Goal: Task Accomplishment & Management: Use online tool/utility

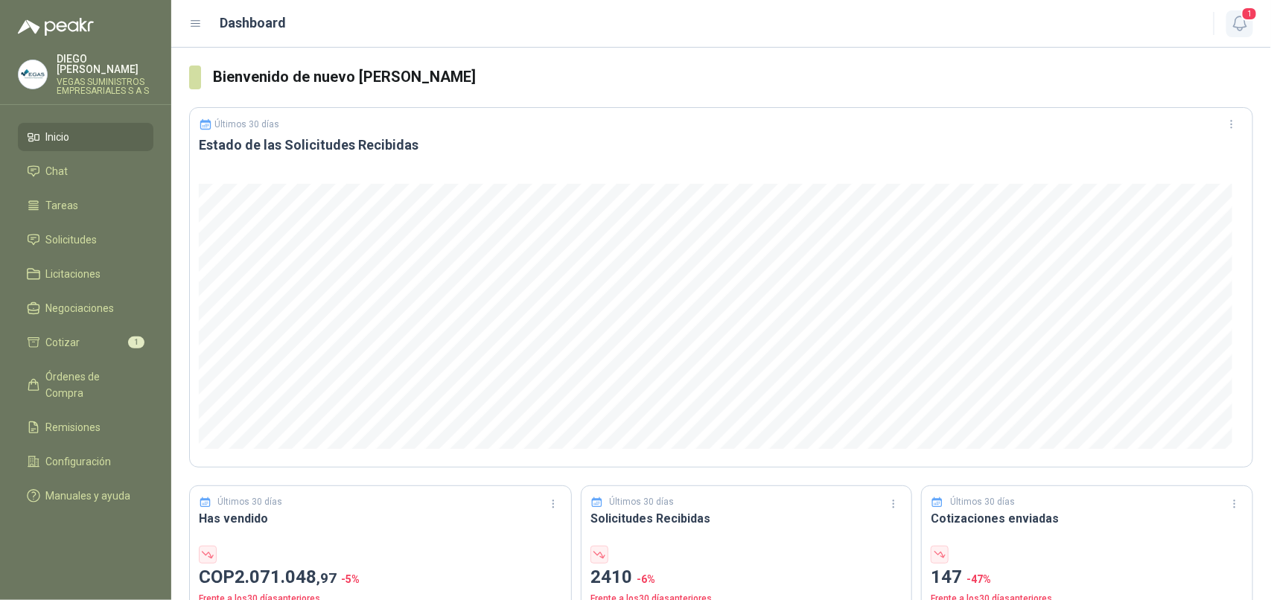
click at [1239, 19] on icon "button" at bounding box center [1240, 23] width 19 height 19
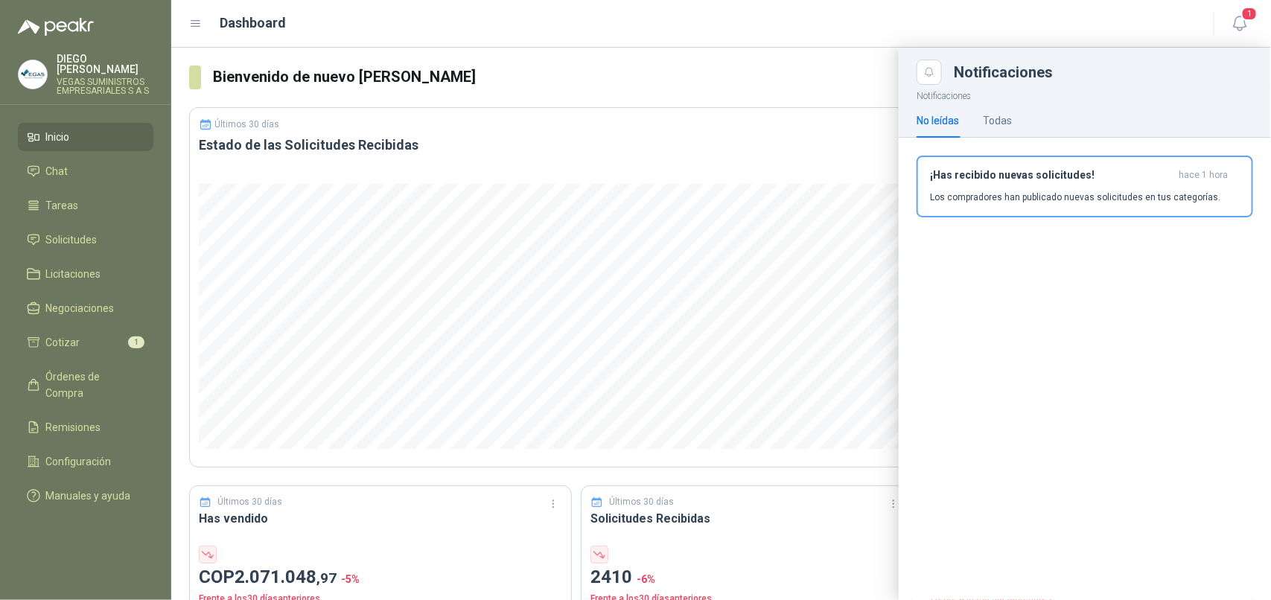
click at [1043, 191] on p "Los compradores han publicado nuevas solicitudes en tus categorías." at bounding box center [1075, 197] width 290 height 13
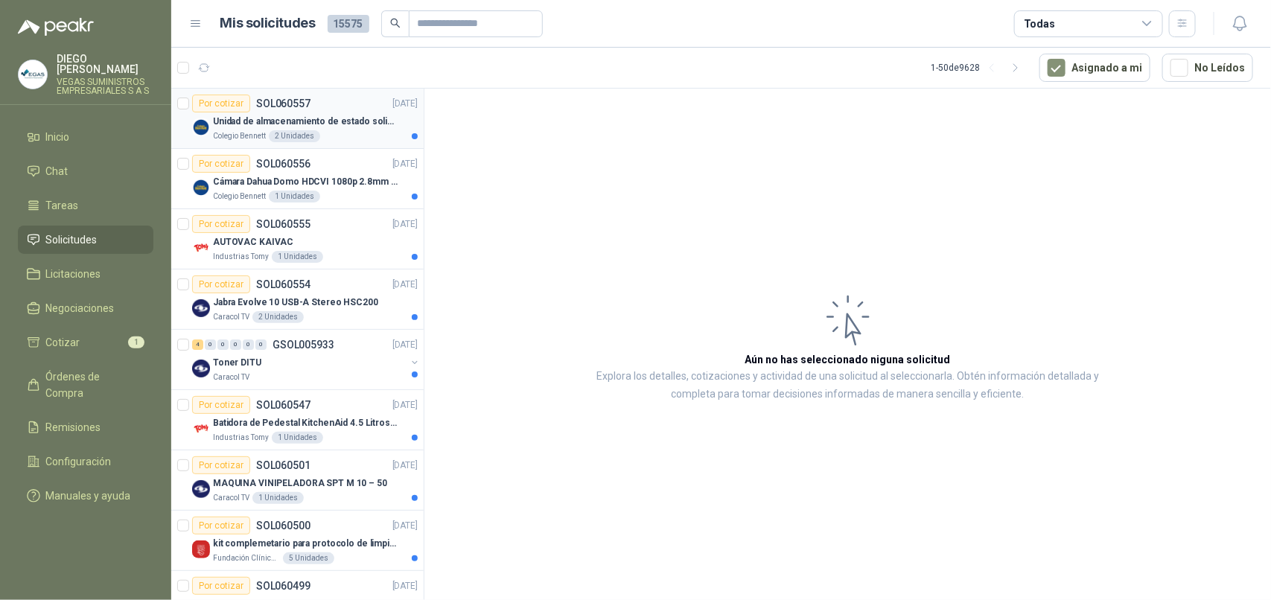
click at [343, 139] on div "Colegio [PERSON_NAME] 2 Unidades" at bounding box center [315, 136] width 205 height 12
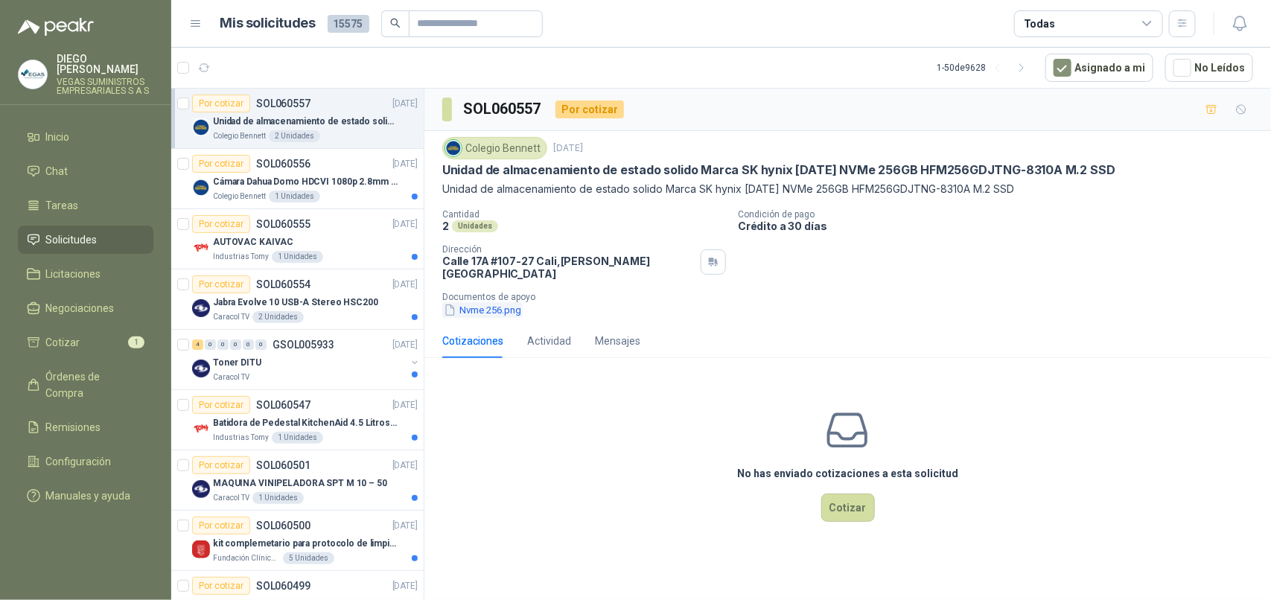
click at [511, 302] on button "Nvme 256.png" at bounding box center [482, 310] width 80 height 16
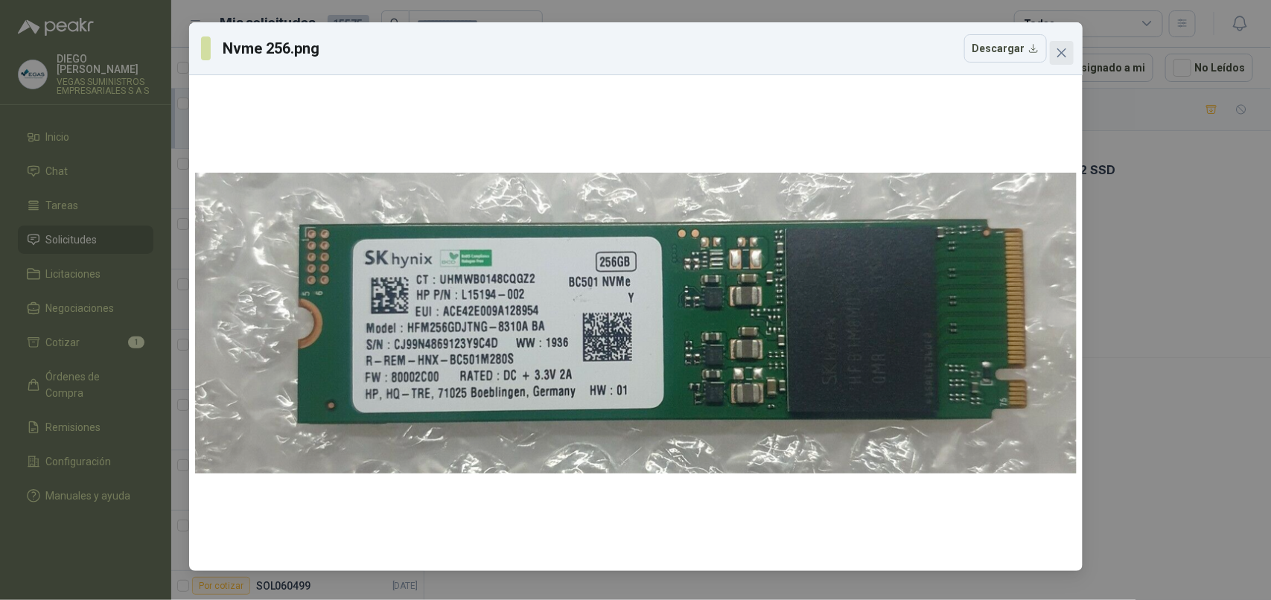
click at [1067, 48] on span "Close" at bounding box center [1062, 53] width 24 height 12
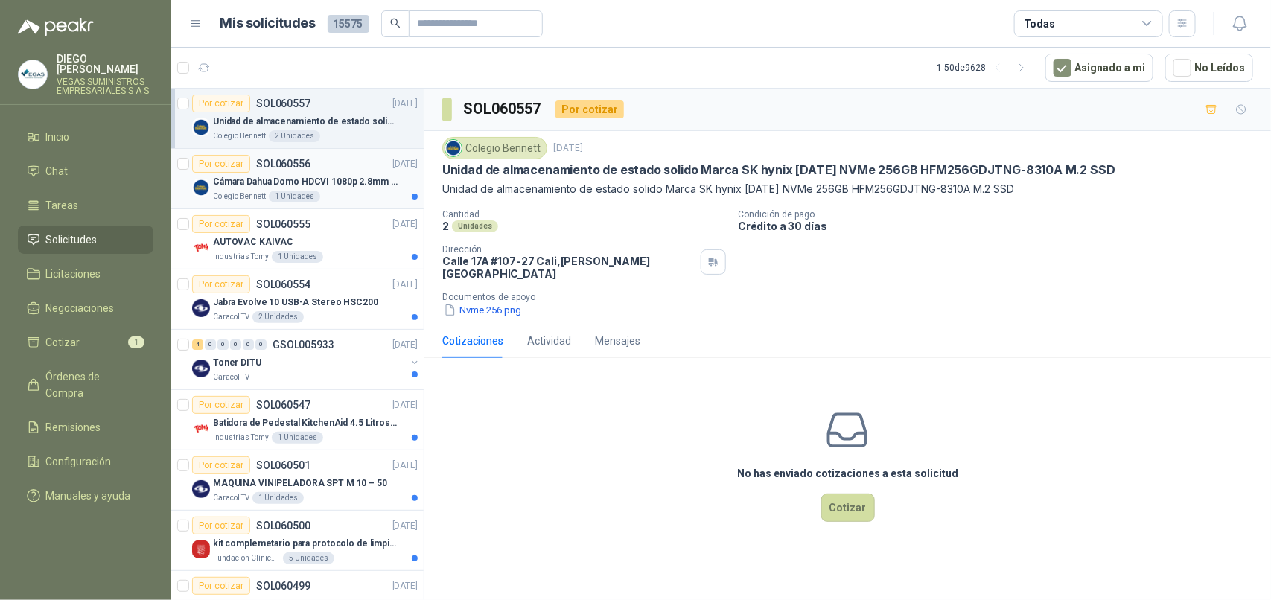
click at [258, 194] on p "Colegio Bennett" at bounding box center [239, 197] width 53 height 12
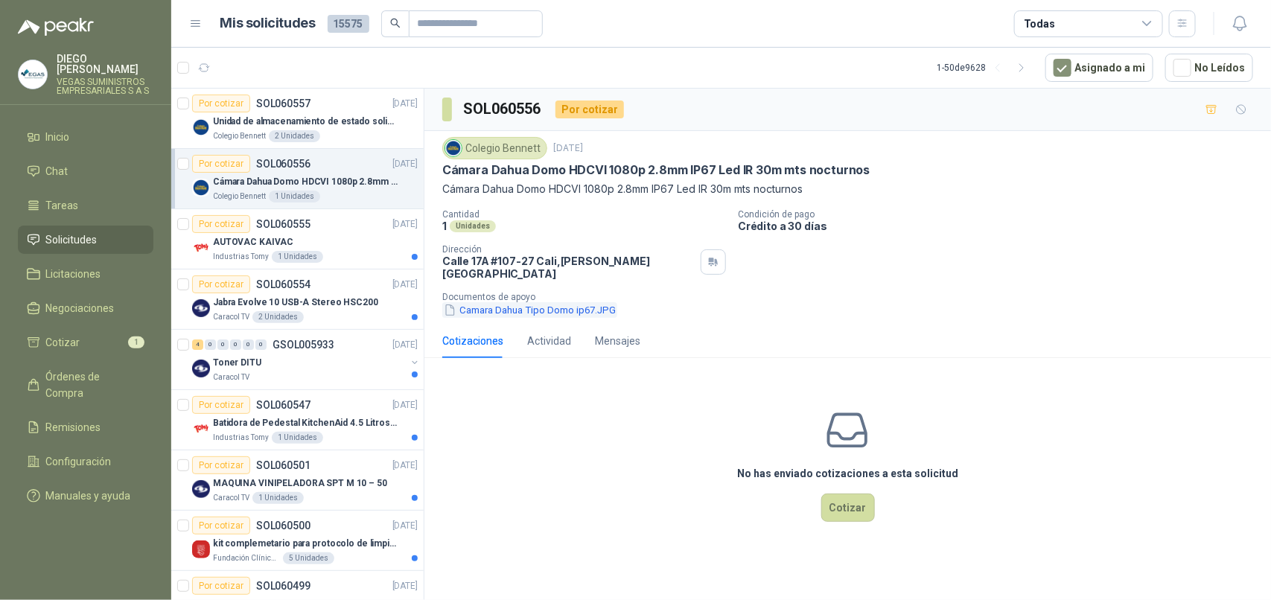
click at [583, 302] on button "Camara Dahua Tipo Domo ip67.JPG" at bounding box center [529, 310] width 175 height 16
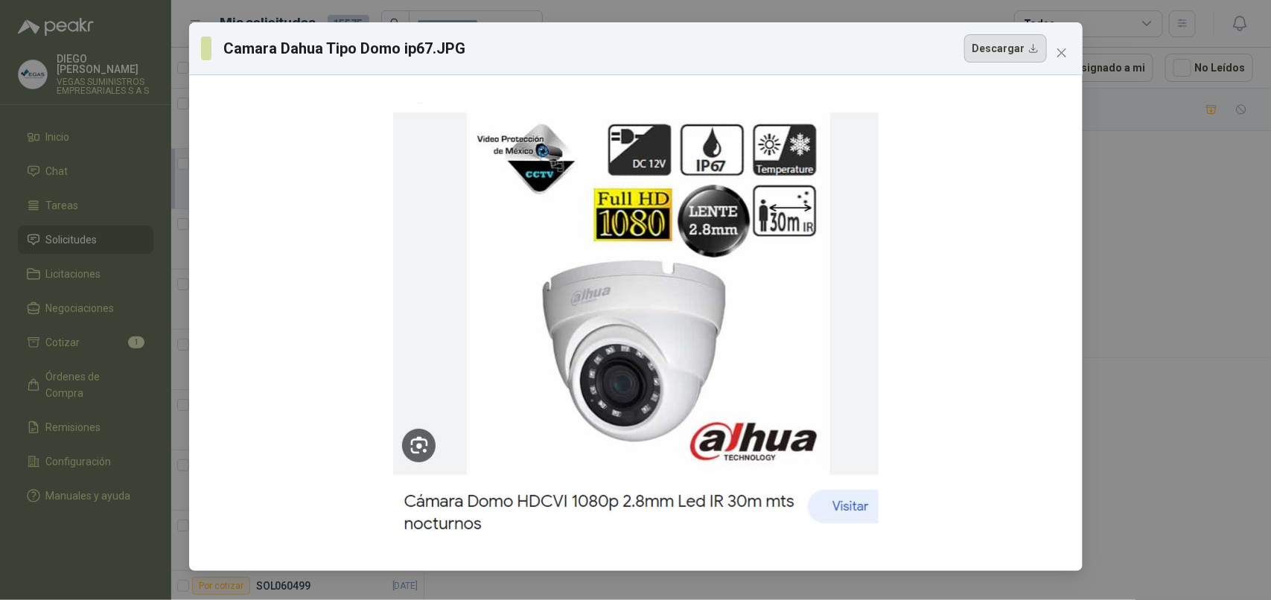
click at [991, 60] on button "Descargar" at bounding box center [1006, 48] width 83 height 28
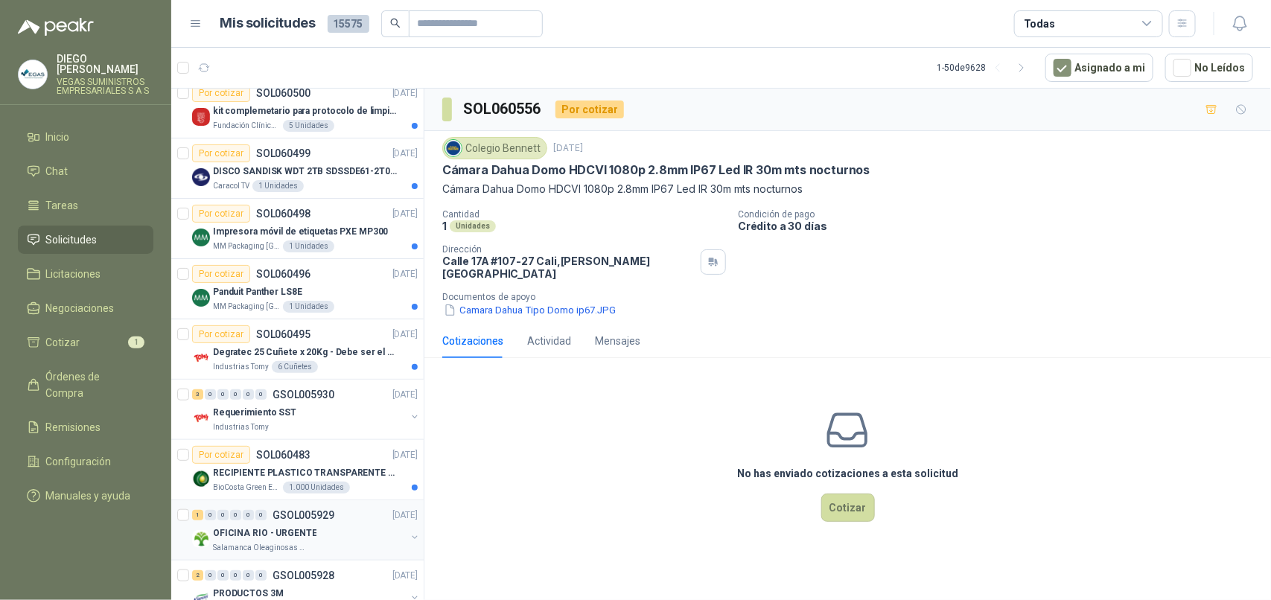
scroll to position [466, 0]
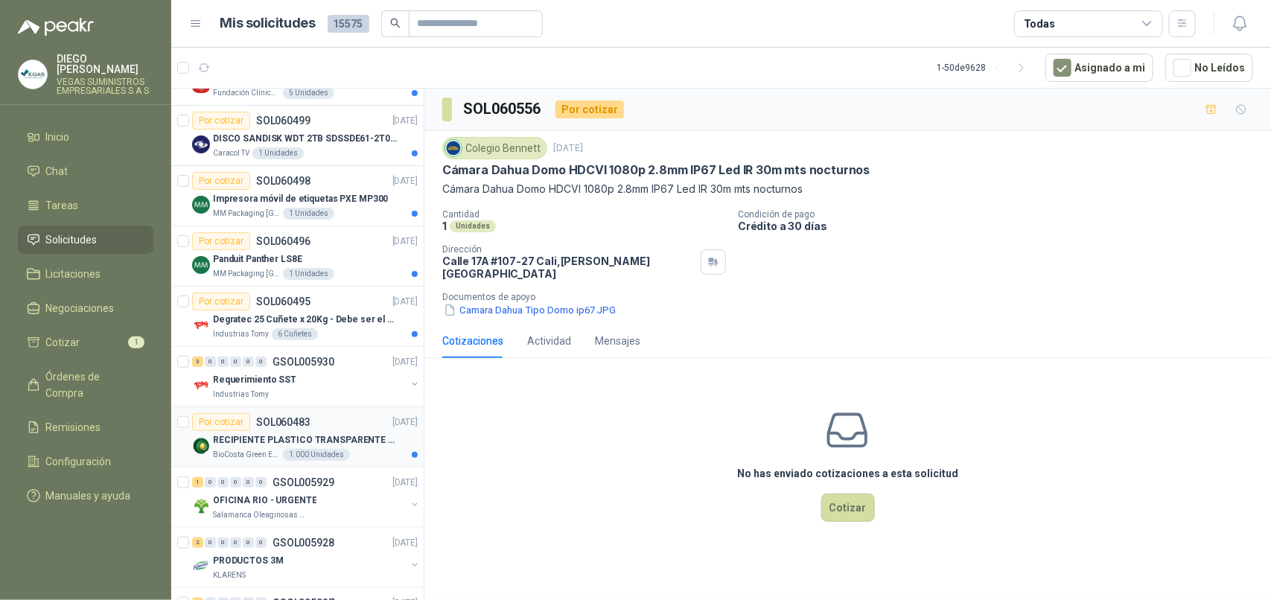
click at [250, 434] on div "RECIPIENTE PLASTICO TRANSPARENTE 500 ML" at bounding box center [315, 440] width 205 height 18
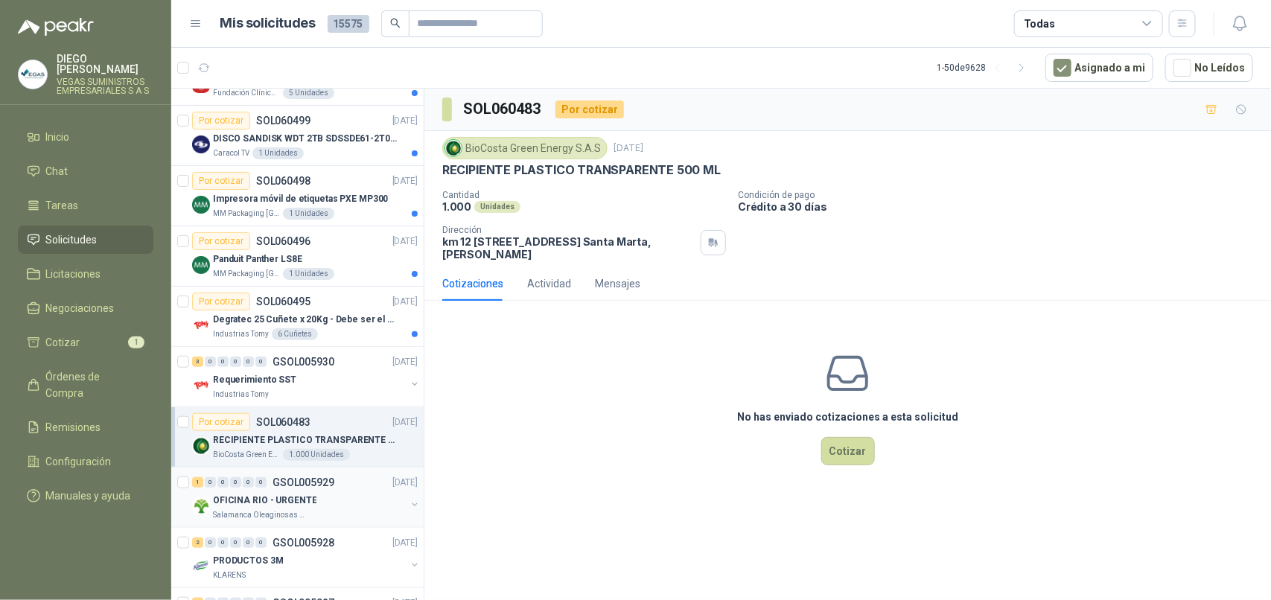
click at [337, 509] on div "OFICINA RIO - URGENTE" at bounding box center [309, 501] width 193 height 18
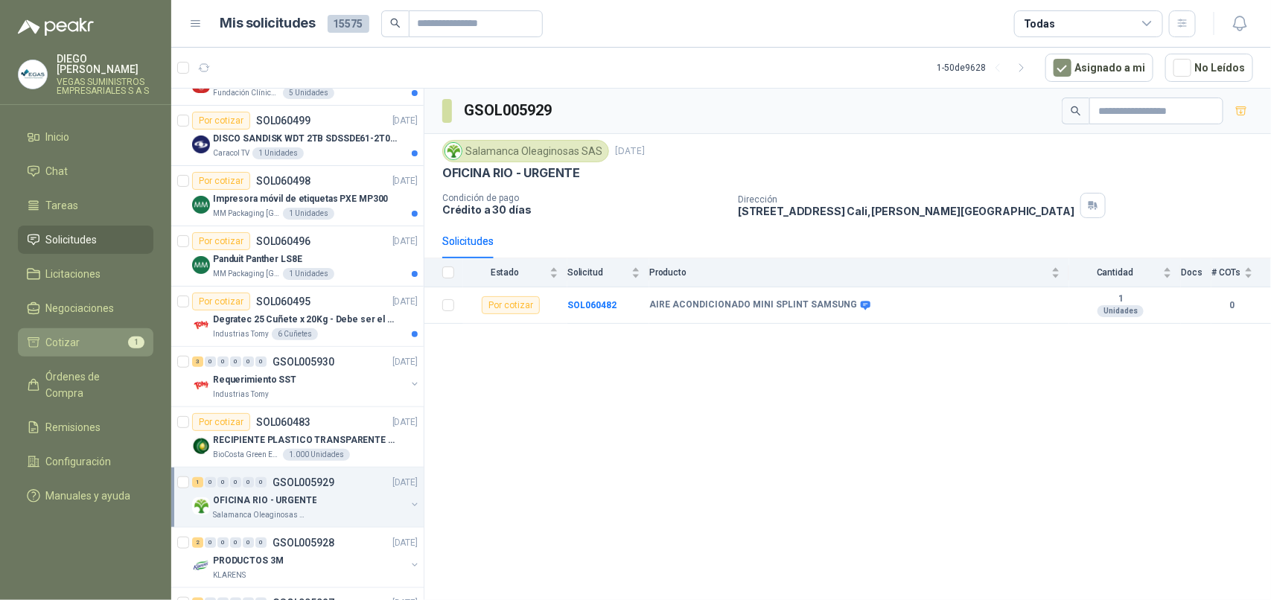
click at [99, 334] on li "Cotizar 1" at bounding box center [86, 342] width 118 height 16
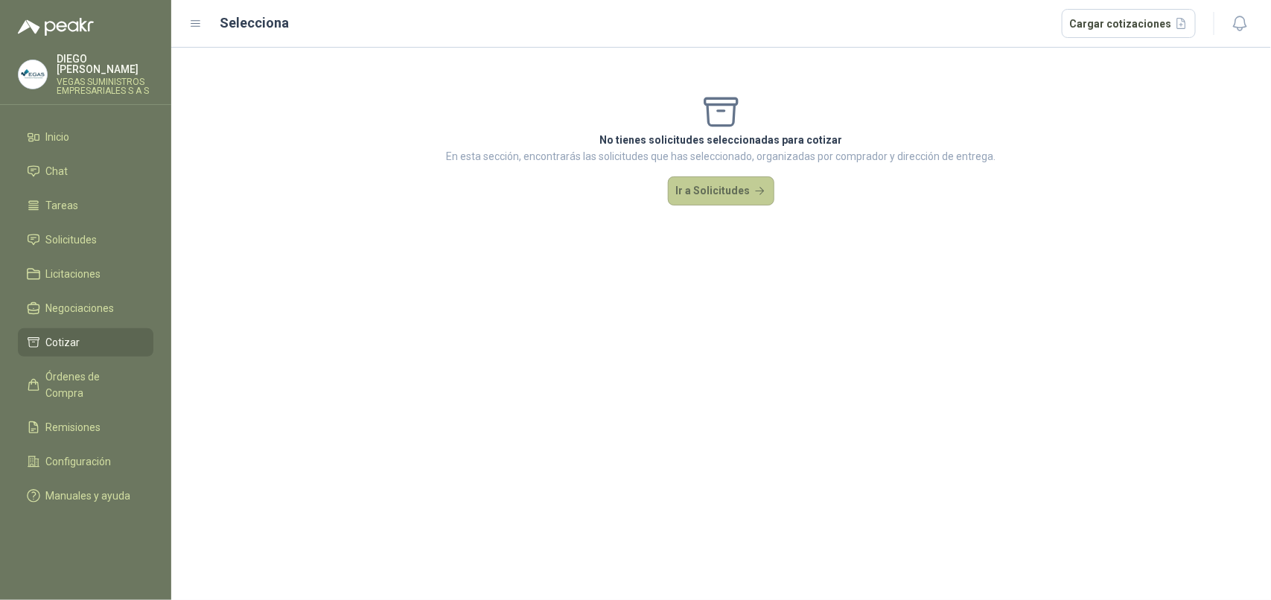
click at [702, 183] on button "Ir a Solicitudes" at bounding box center [721, 192] width 107 height 30
